Goal: Information Seeking & Learning: Learn about a topic

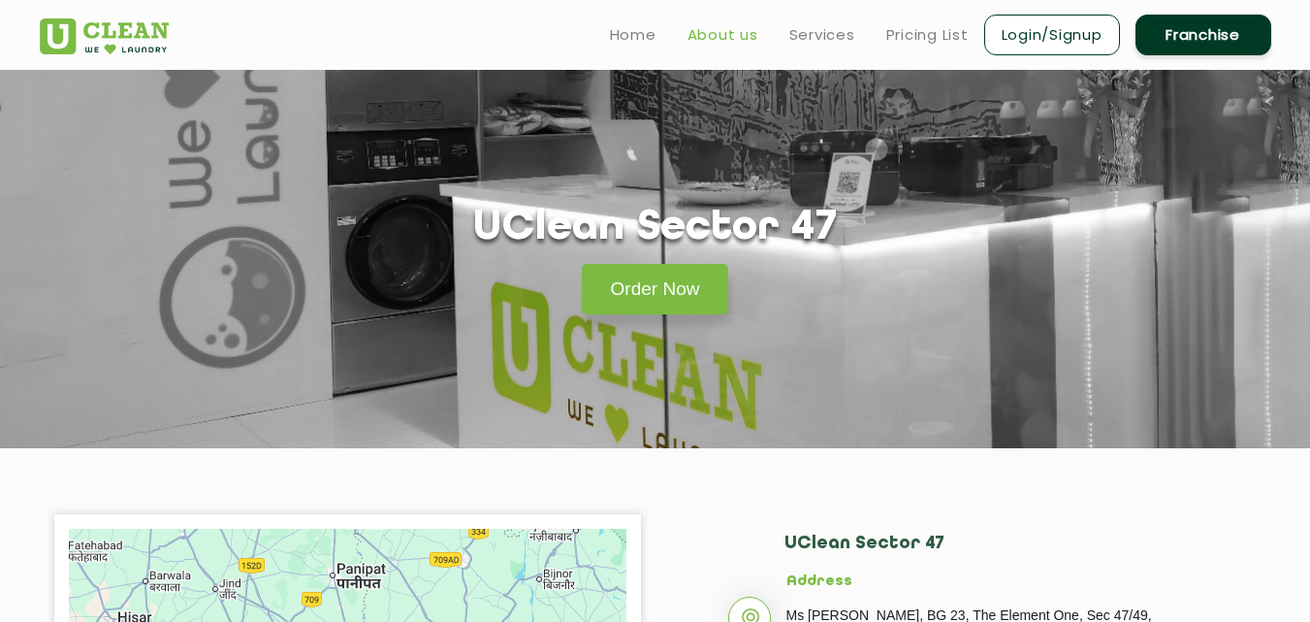
click at [719, 34] on link "About us" at bounding box center [723, 34] width 71 height 23
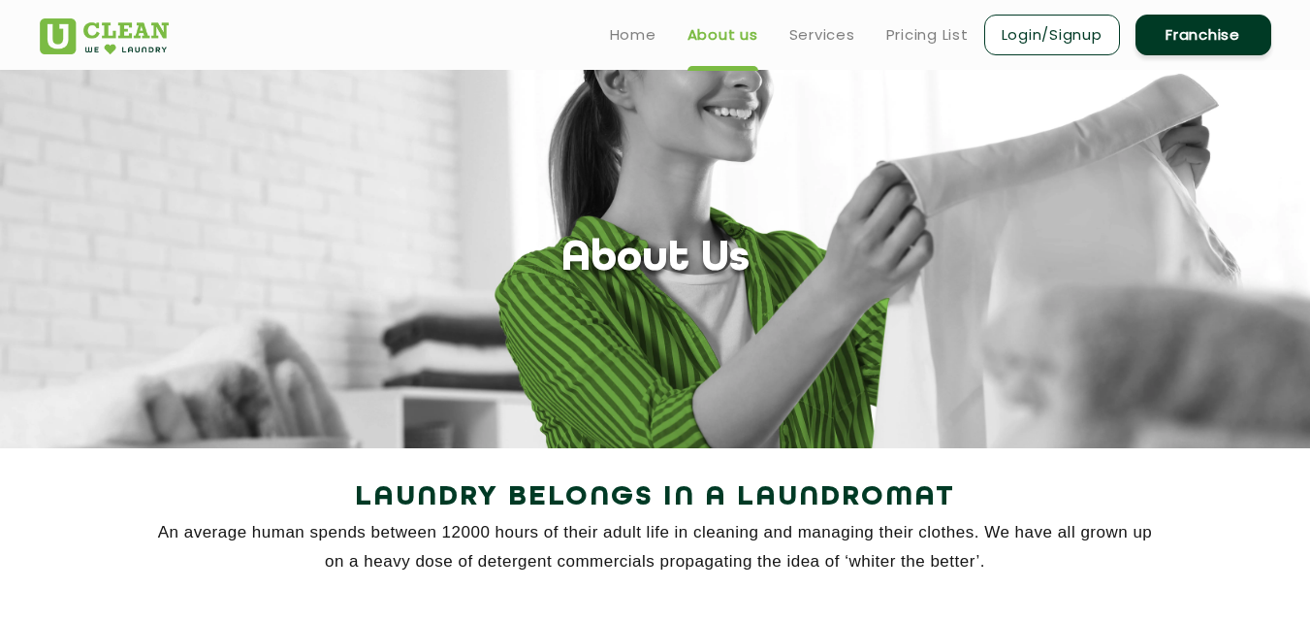
click at [859, 24] on ul "Home About us Services Pricing List Login/Signup Franchise" at bounding box center [933, 35] width 677 height 46
click at [802, 53] on ul "Home About us Services Pricing List Login/Signup Franchise" at bounding box center [933, 35] width 677 height 46
click at [811, 34] on link "Services" at bounding box center [822, 34] width 66 height 23
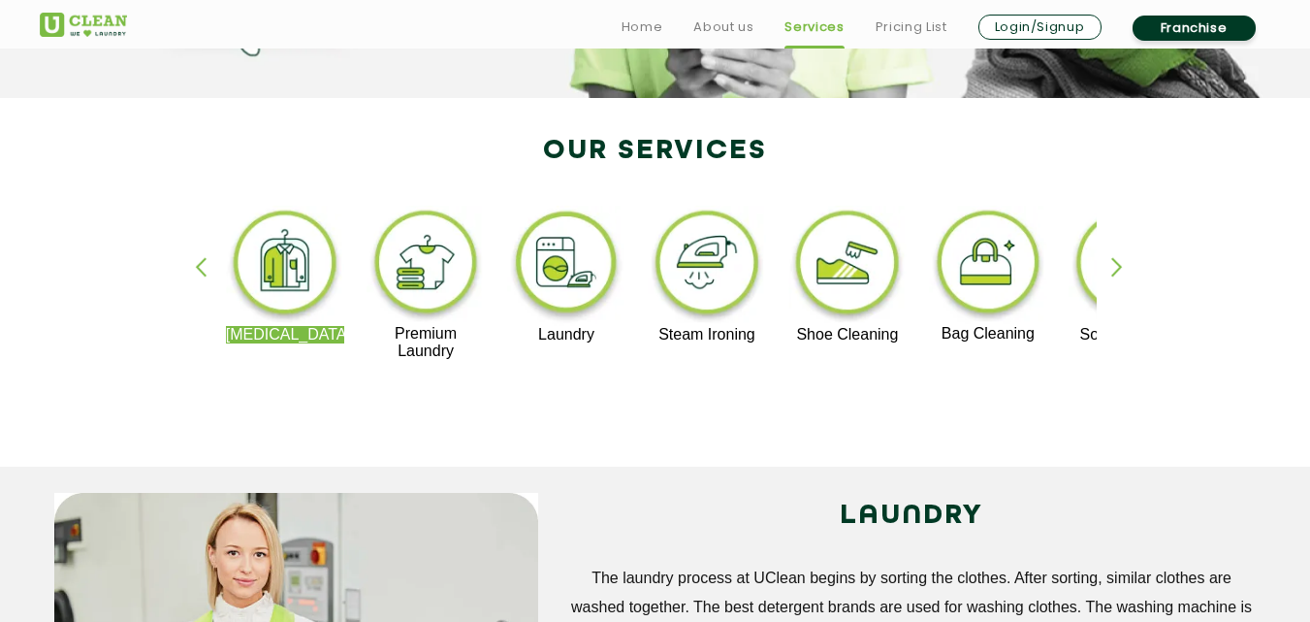
scroll to position [355, 0]
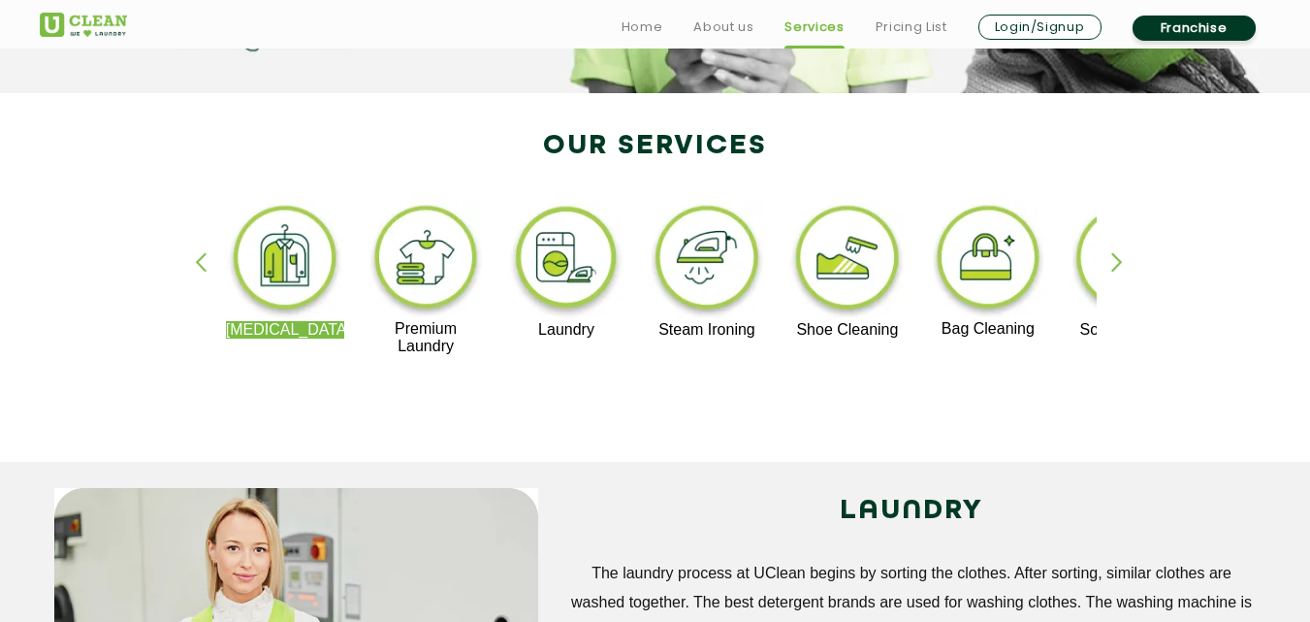
click at [729, 337] on p "Steam Ironing" at bounding box center [707, 329] width 119 height 17
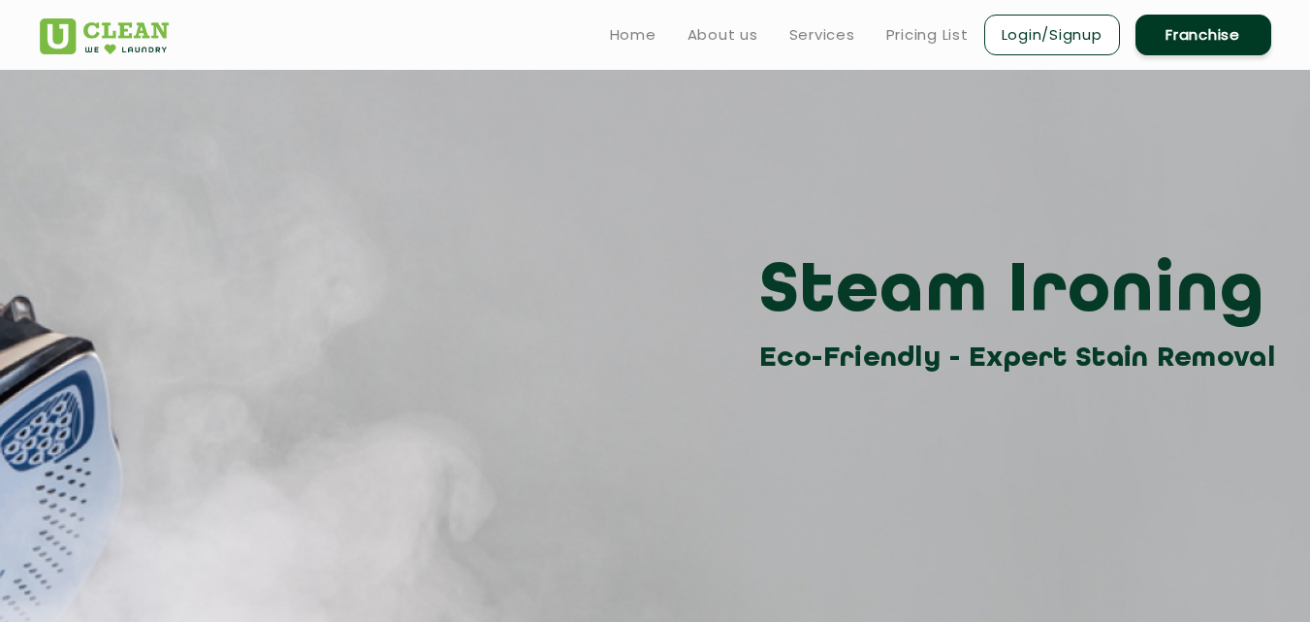
click at [729, 337] on div "Steam Ironing Eco-Friendly - Expert Stain Removal" at bounding box center [655, 314] width 1261 height 131
click at [471, 136] on div "Steam Ironing Eco-Friendly - Expert Stain Removal" at bounding box center [655, 225] width 1261 height 310
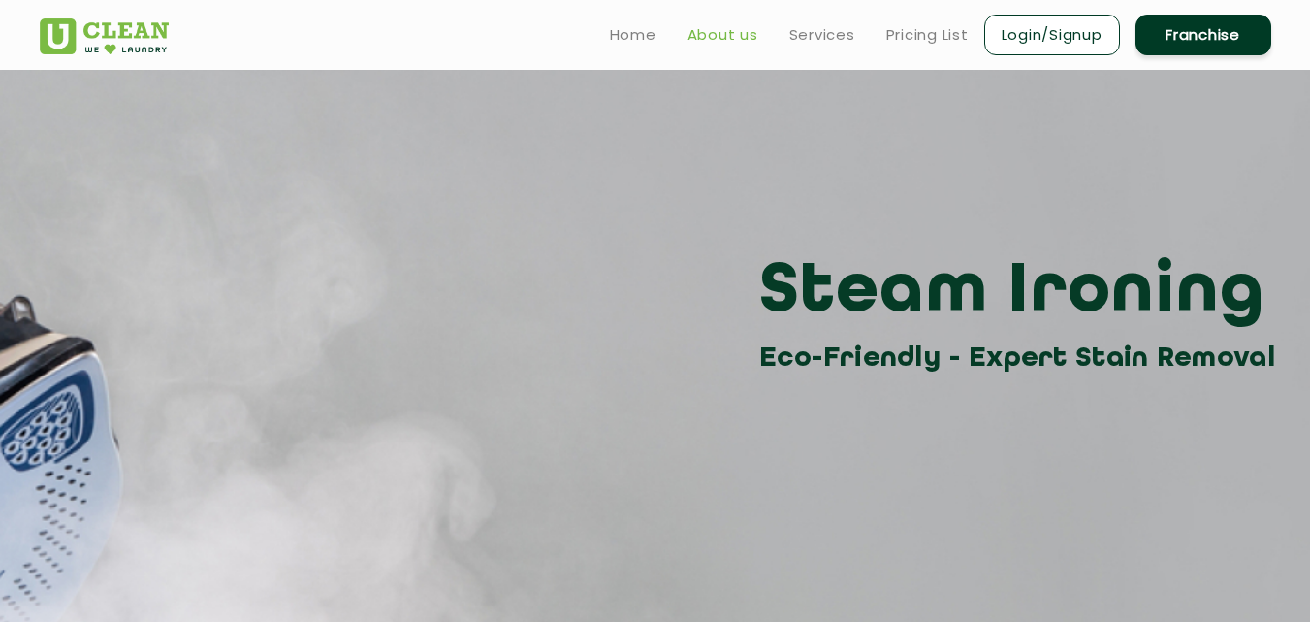
click at [692, 29] on link "About us" at bounding box center [723, 34] width 71 height 23
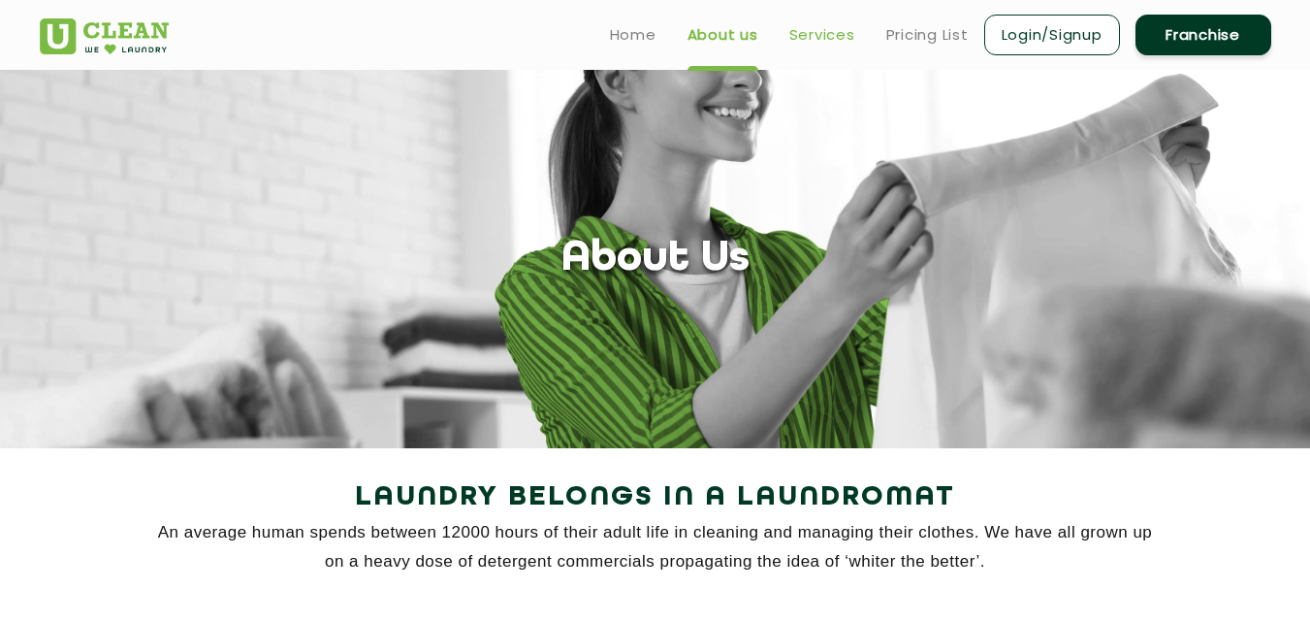
click at [807, 39] on link "Services" at bounding box center [822, 34] width 66 height 23
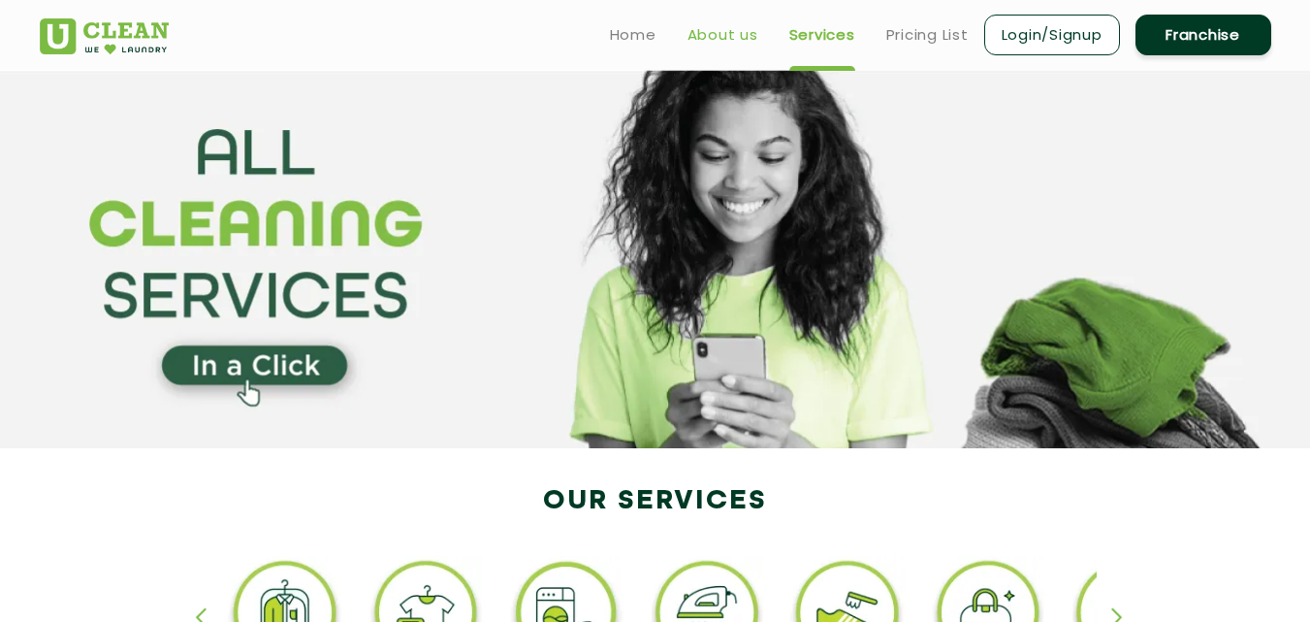
click at [701, 39] on link "About us" at bounding box center [723, 34] width 71 height 23
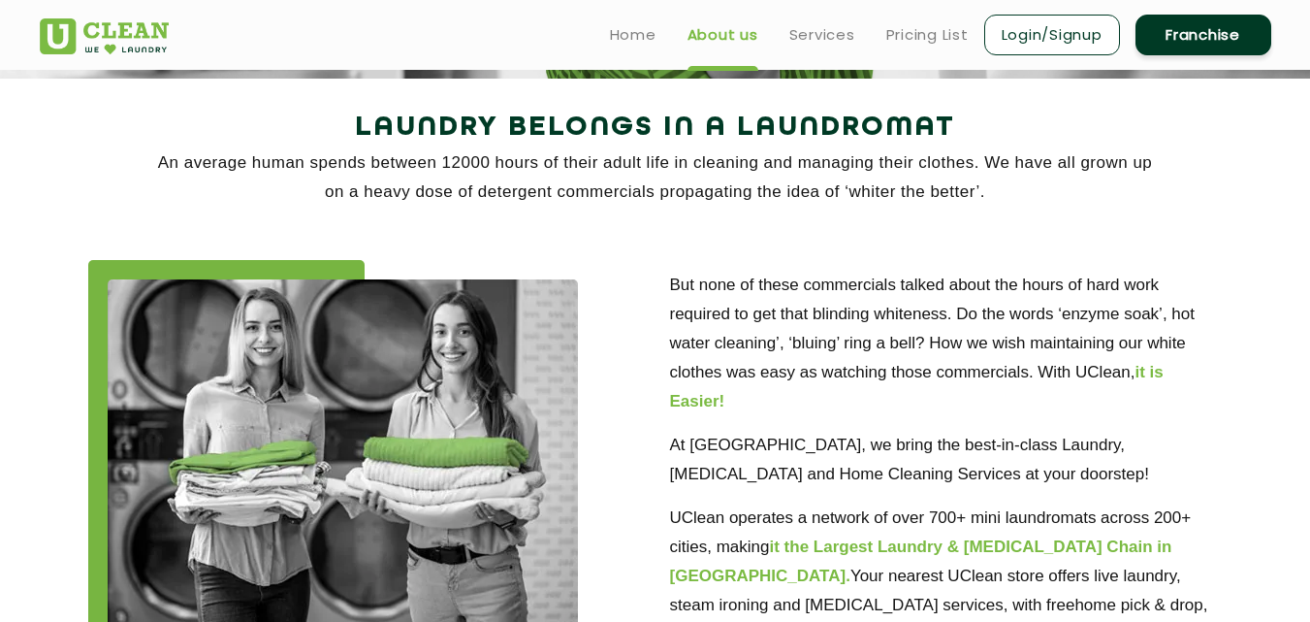
scroll to position [355, 0]
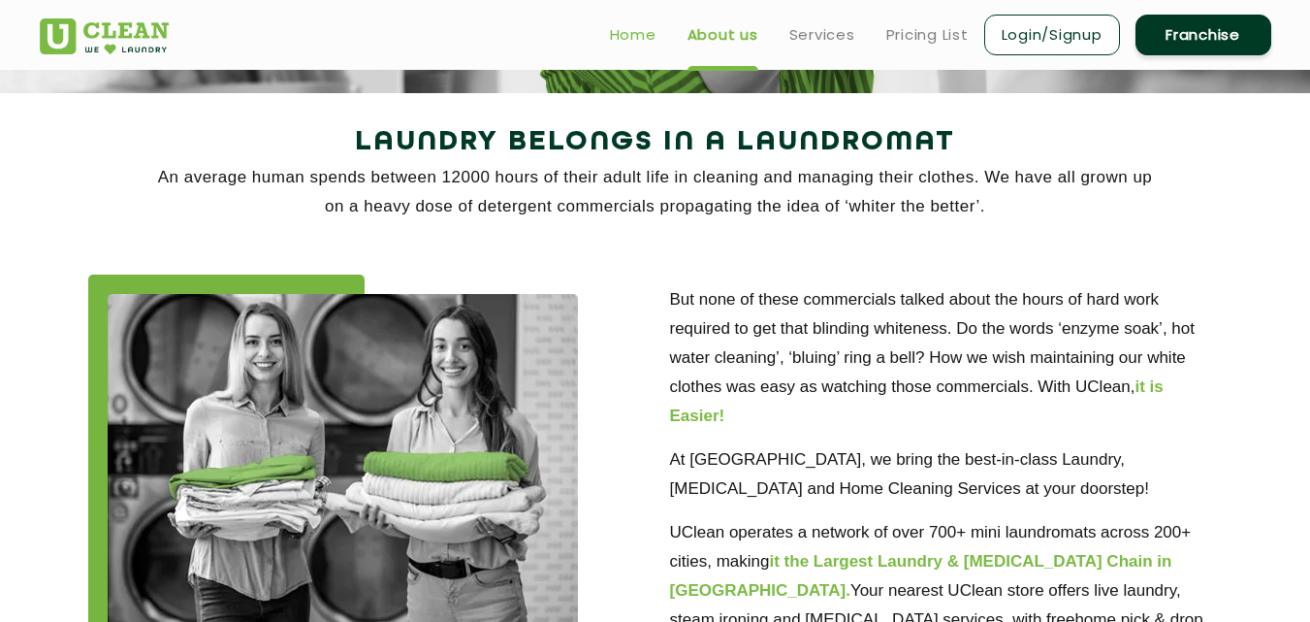
click at [623, 38] on link "Home" at bounding box center [633, 34] width 47 height 23
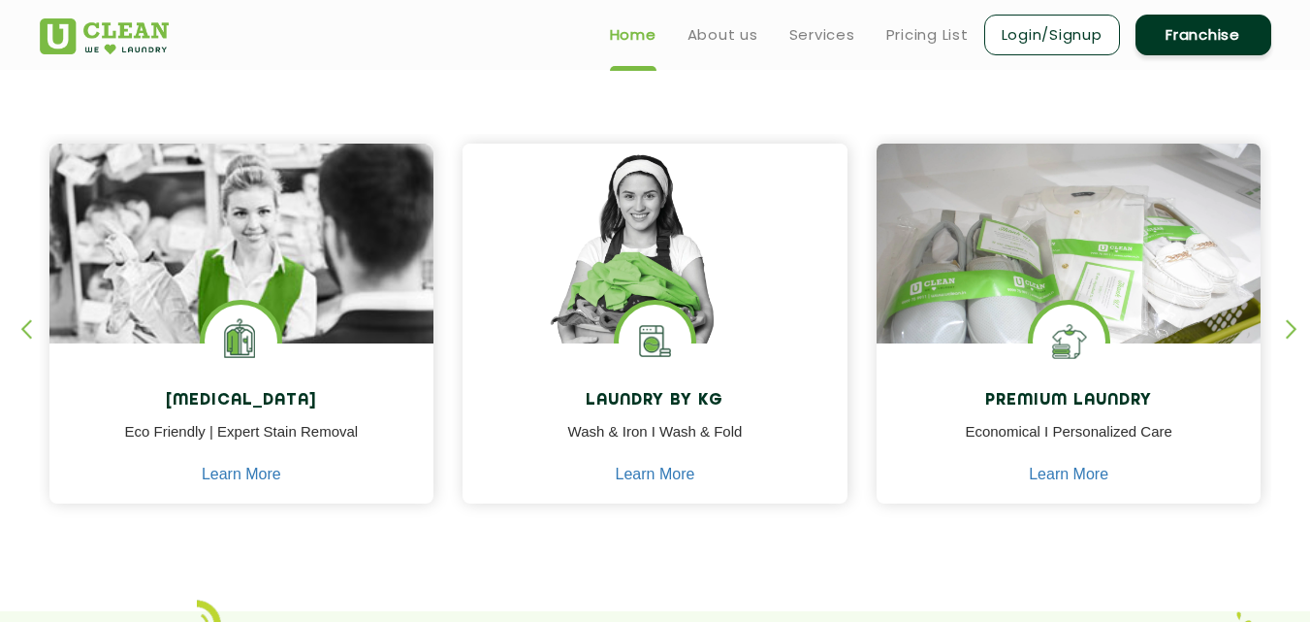
scroll to position [717, 0]
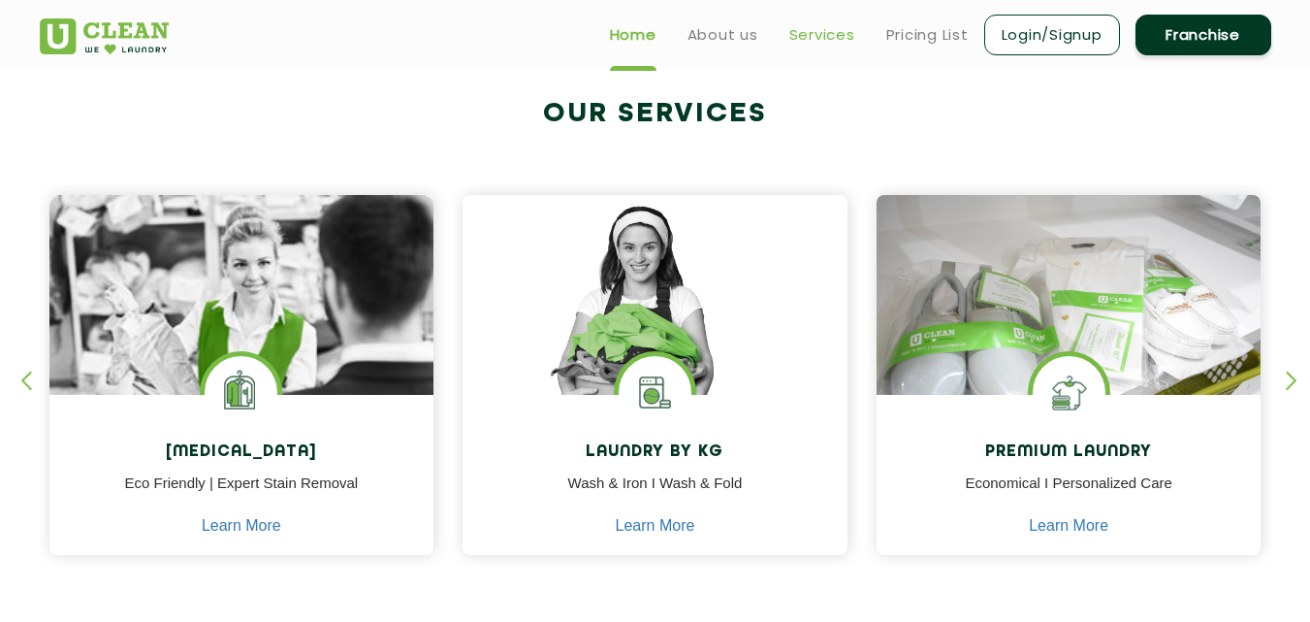
click at [805, 36] on link "Services" at bounding box center [822, 34] width 66 height 23
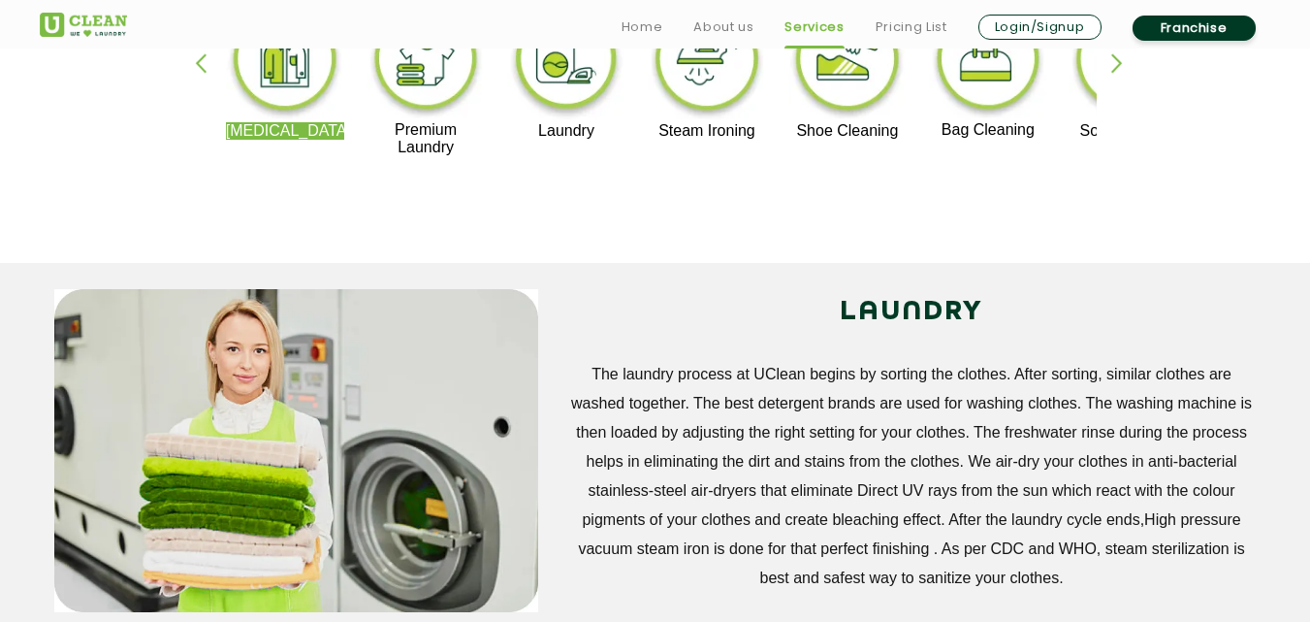
scroll to position [589, 0]
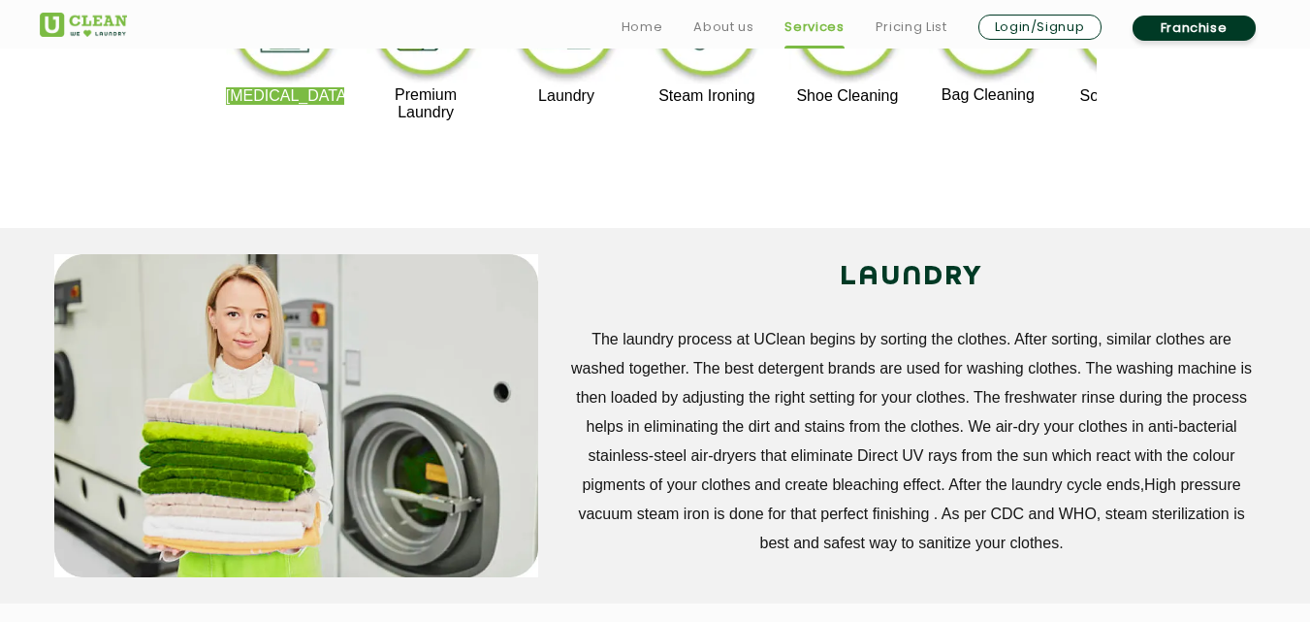
click at [311, 98] on p "[MEDICAL_DATA]" at bounding box center [285, 95] width 119 height 17
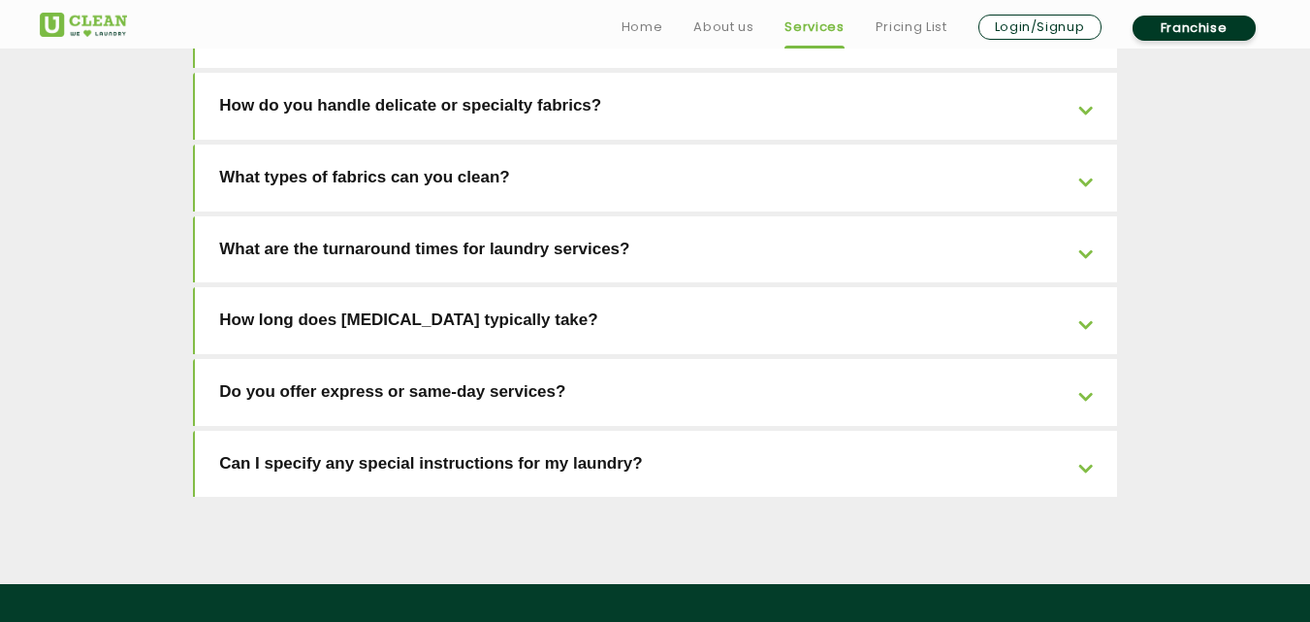
scroll to position [4494, 0]
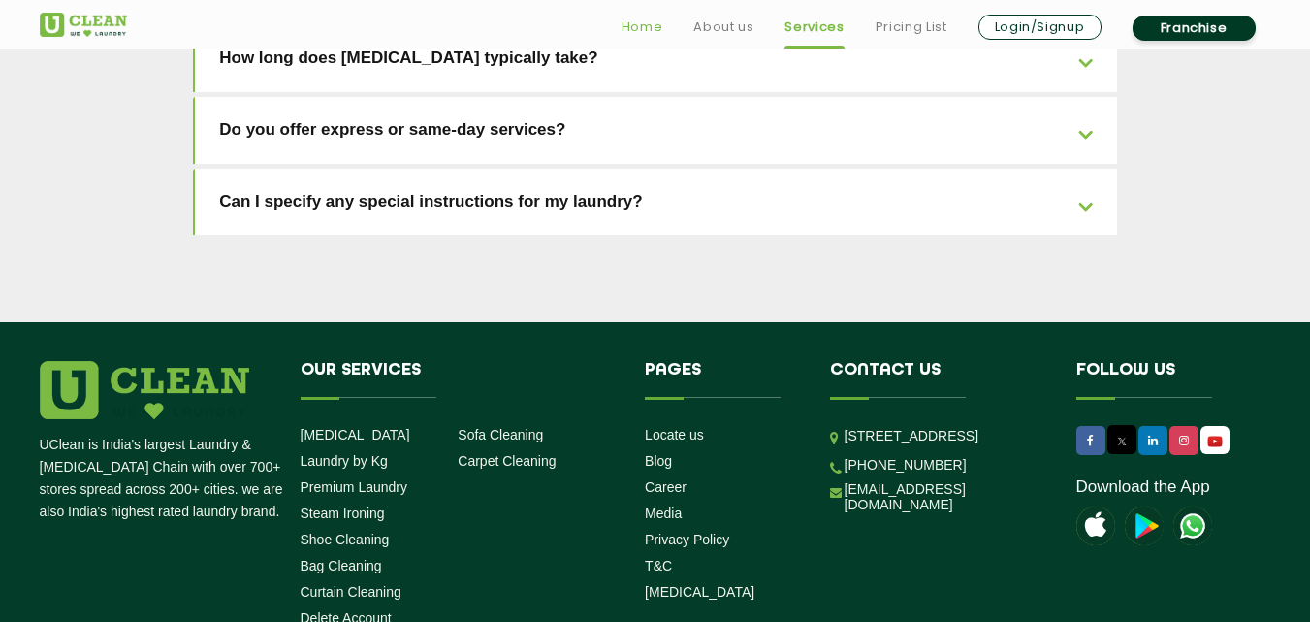
click at [633, 28] on link "Home" at bounding box center [643, 27] width 42 height 23
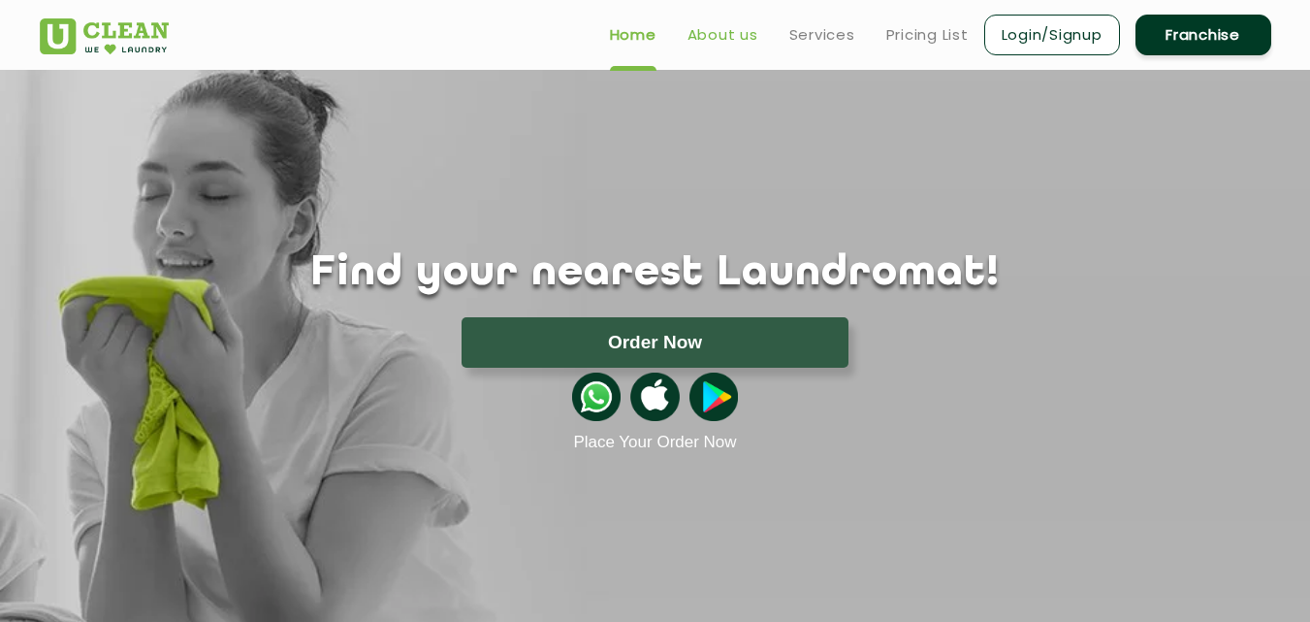
click at [716, 32] on link "About us" at bounding box center [723, 34] width 71 height 23
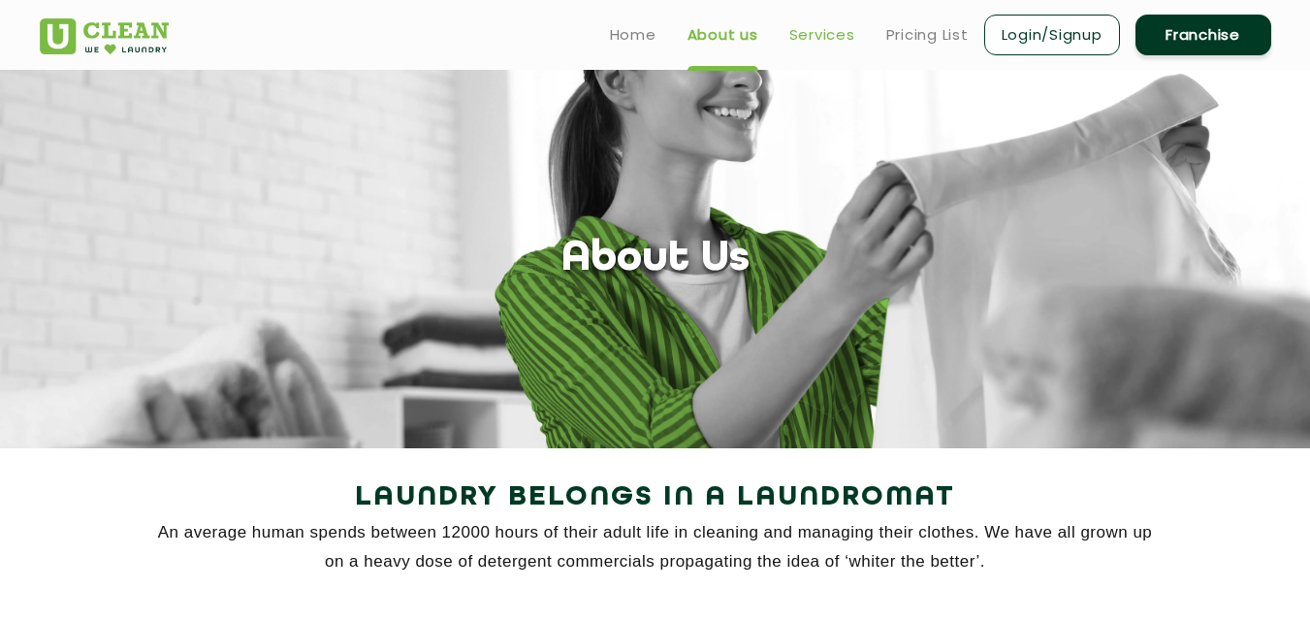
click at [818, 36] on link "Services" at bounding box center [822, 34] width 66 height 23
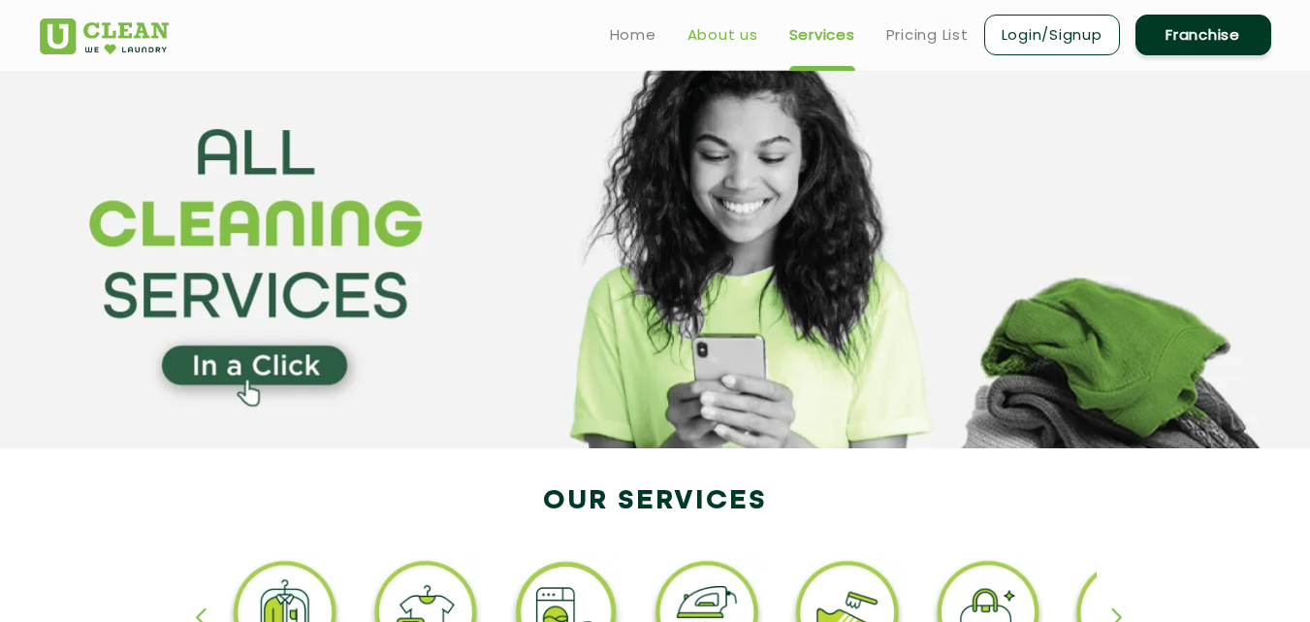
click at [719, 34] on link "About us" at bounding box center [723, 34] width 71 height 23
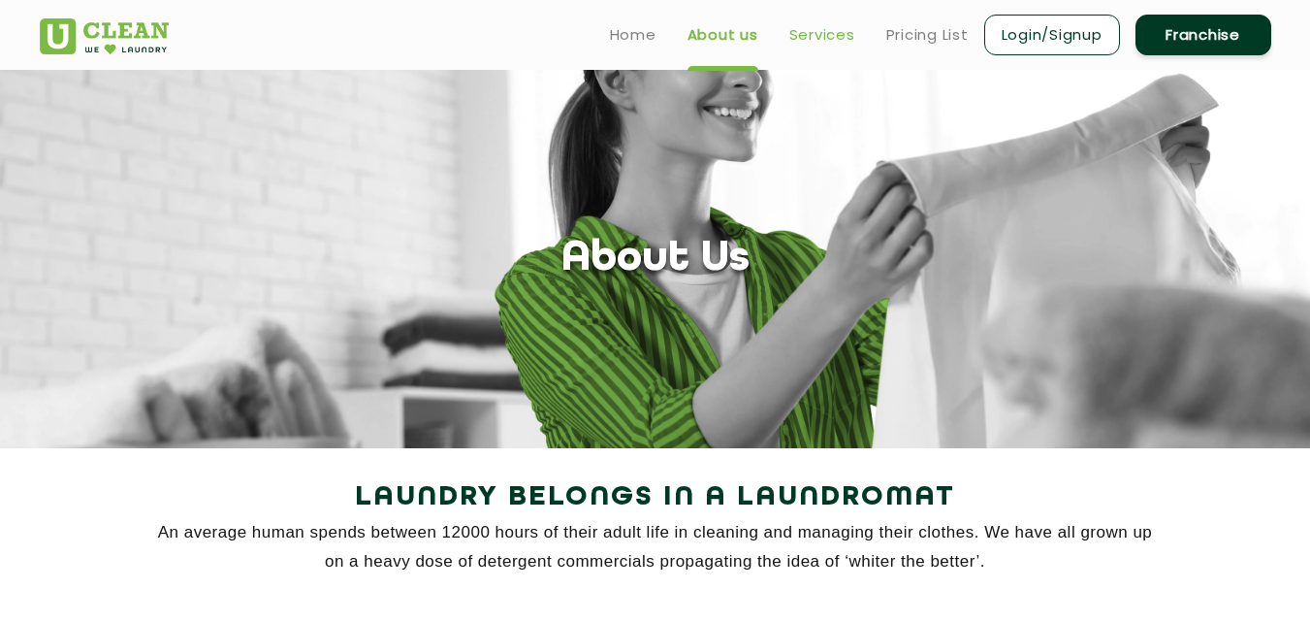
click at [836, 24] on link "Services" at bounding box center [822, 34] width 66 height 23
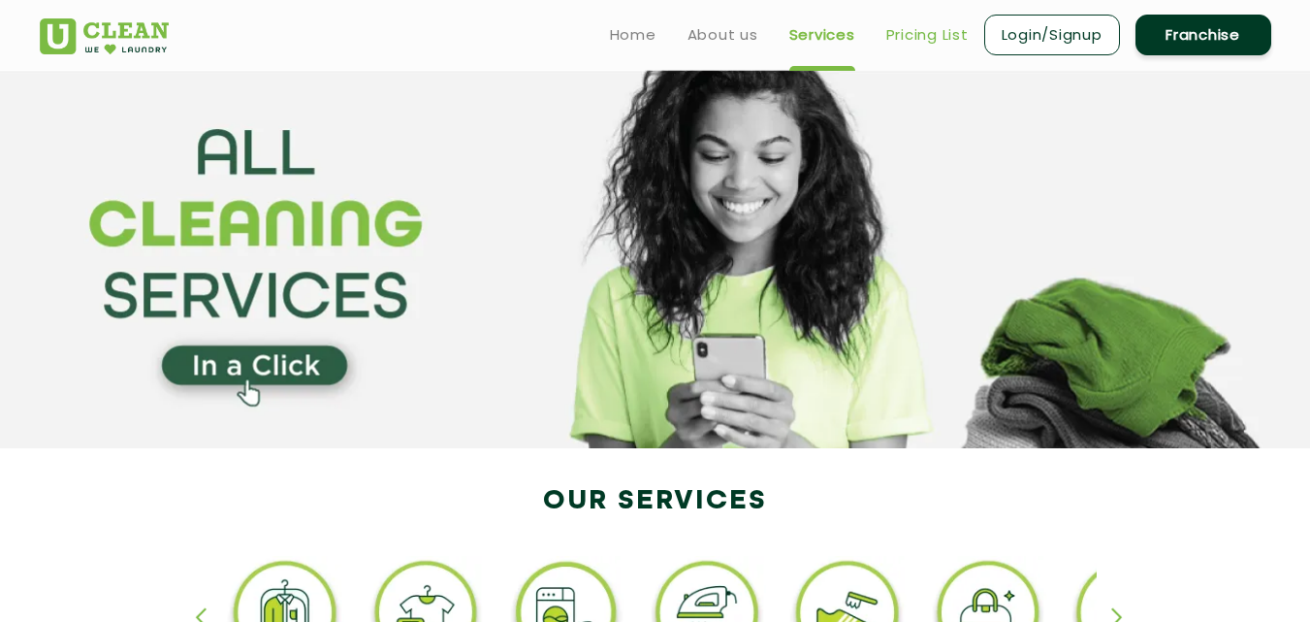
click at [926, 41] on link "Pricing List" at bounding box center [927, 34] width 82 height 23
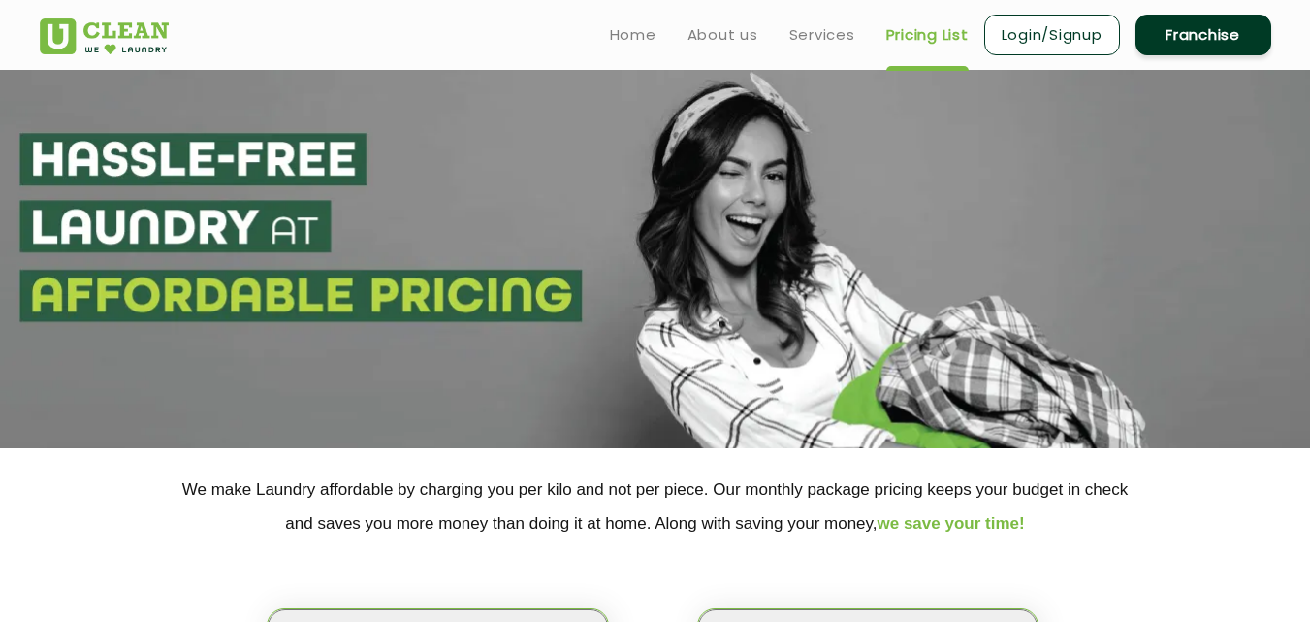
select select "0"
click at [640, 30] on link "Home" at bounding box center [633, 34] width 47 height 23
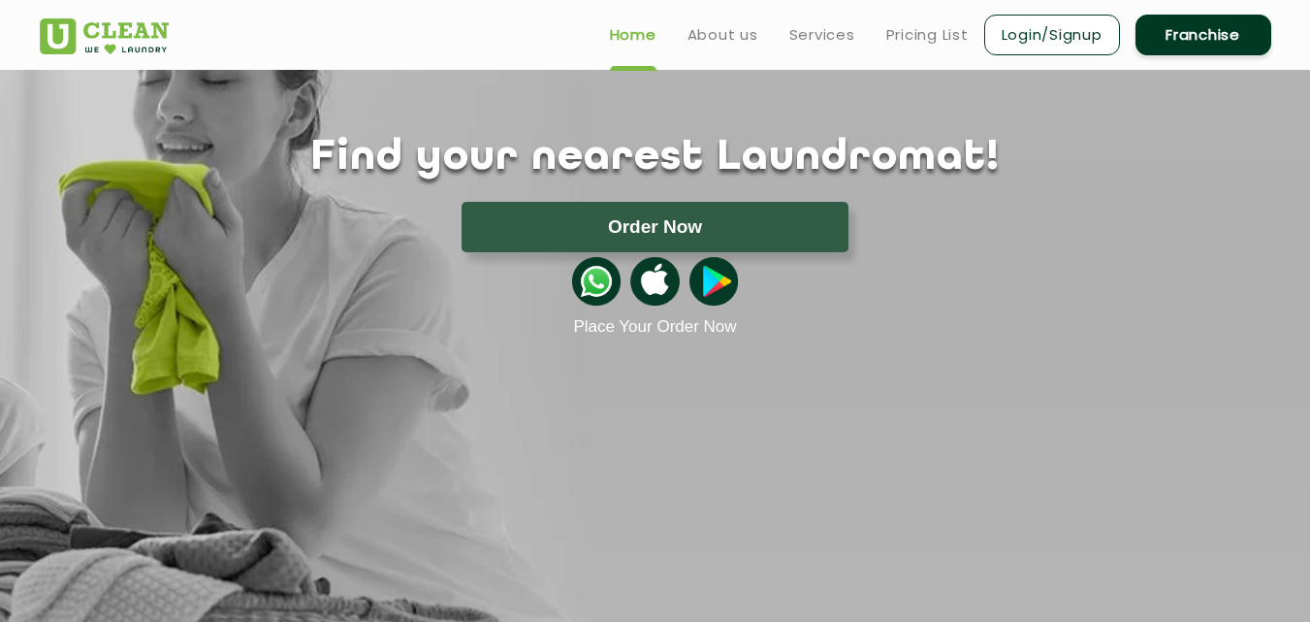
scroll to position [76, 0]
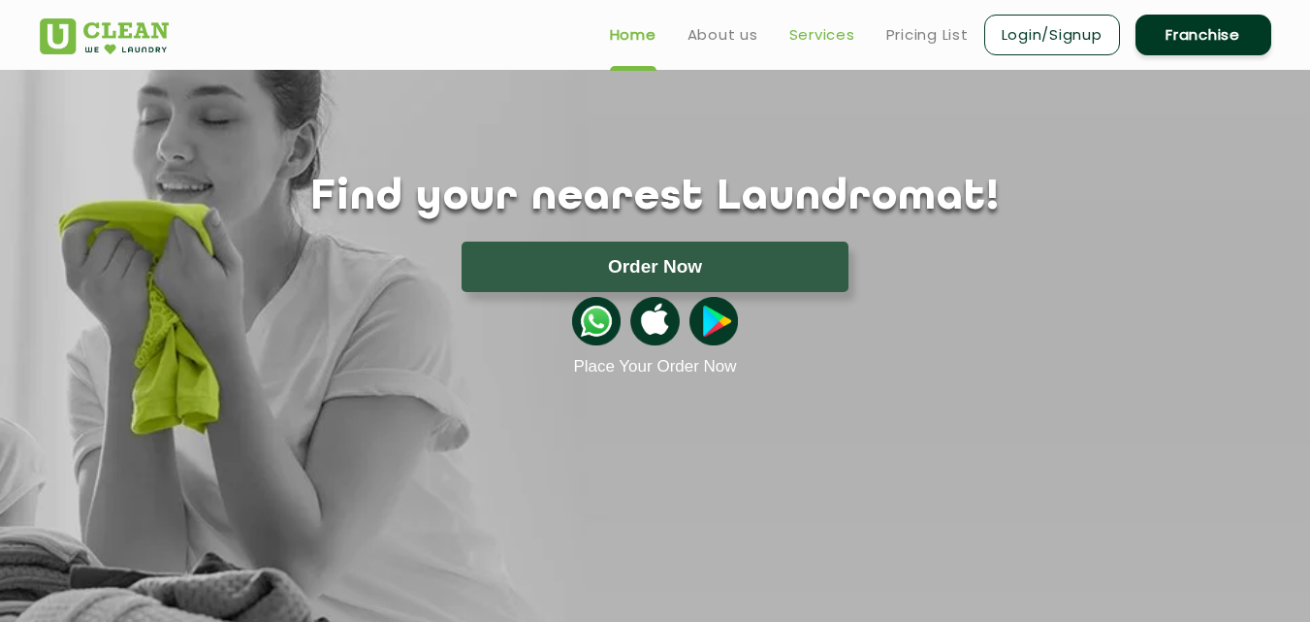
click at [808, 34] on link "Services" at bounding box center [822, 34] width 66 height 23
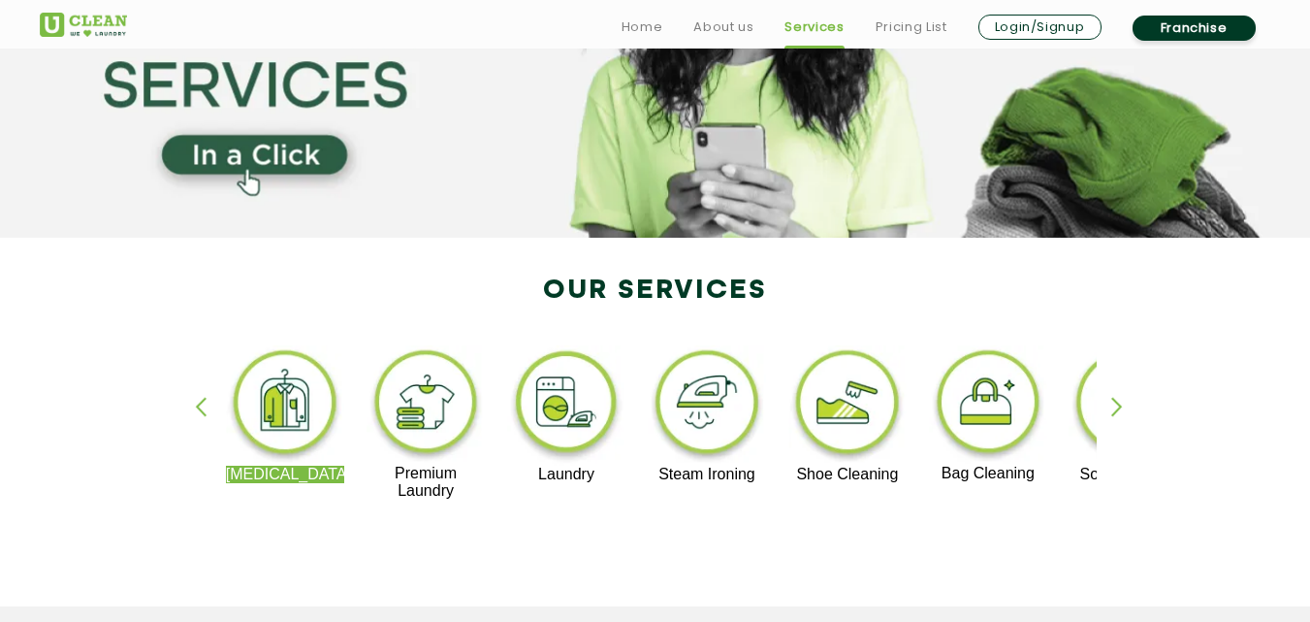
scroll to position [211, 0]
click at [1115, 403] on div "button" at bounding box center [1126, 422] width 29 height 53
